Goal: Navigation & Orientation: Find specific page/section

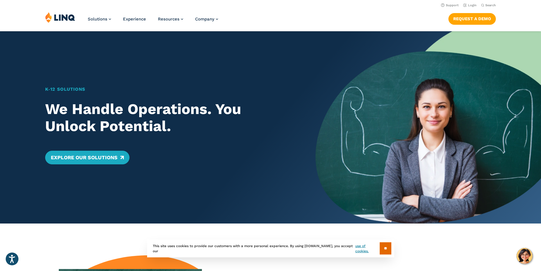
click at [64, 16] on img at bounding box center [60, 17] width 30 height 11
click at [469, 4] on link "Login" at bounding box center [469, 5] width 13 height 4
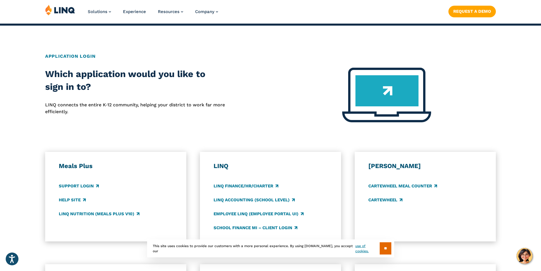
scroll to position [199, 0]
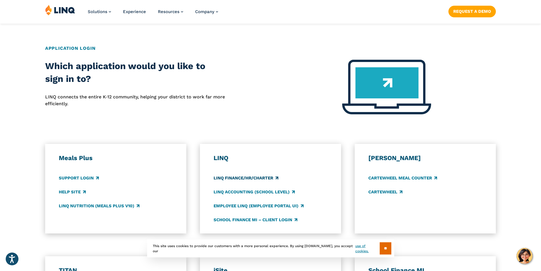
click at [244, 175] on link "LINQ Finance/HR/Charter" at bounding box center [246, 178] width 65 height 6
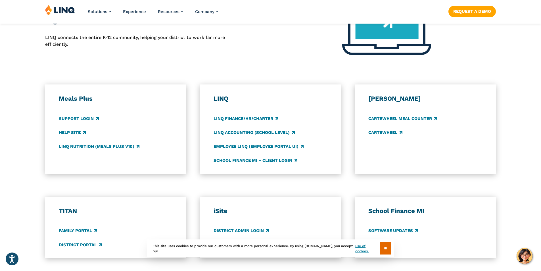
scroll to position [284, 0]
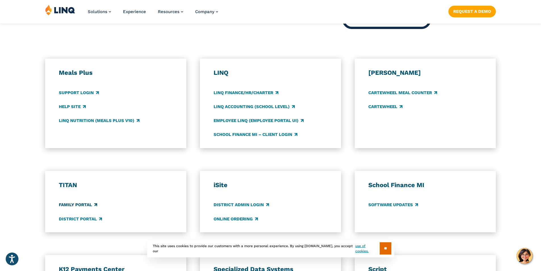
click at [87, 205] on link "Family Portal" at bounding box center [78, 205] width 38 height 6
